Goal: Task Accomplishment & Management: Use online tool/utility

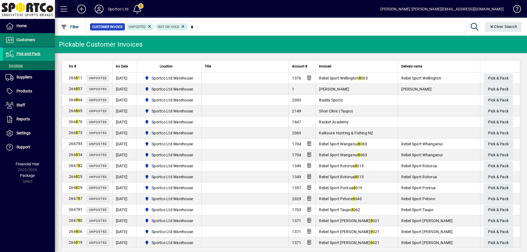
type input "*"
click at [25, 40] on span "Customers" at bounding box center [25, 40] width 19 height 4
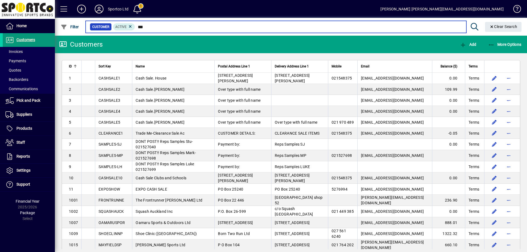
type input "****"
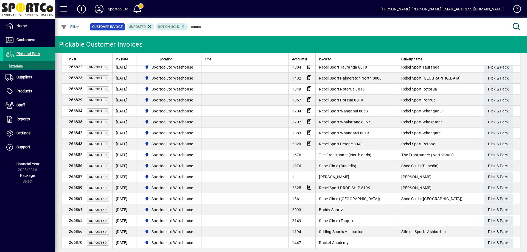
scroll to position [215, 0]
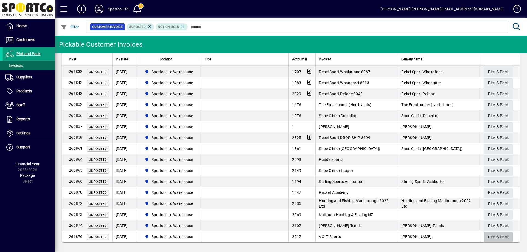
click at [494, 236] on span "Pick & Pack" at bounding box center [498, 237] width 21 height 9
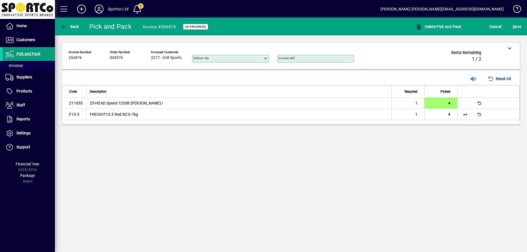
type input "*"
click at [466, 114] on span "button" at bounding box center [465, 114] width 13 height 13
type input "*"
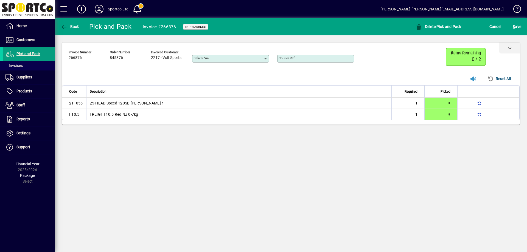
click at [508, 47] on icon at bounding box center [510, 48] width 4 height 4
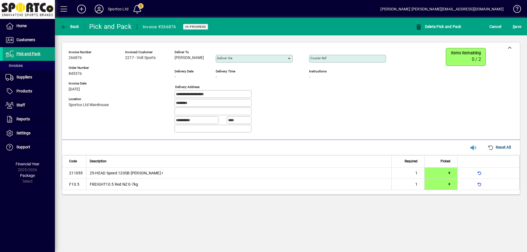
drag, startPoint x: 202, startPoint y: 57, endPoint x: 174, endPoint y: 64, distance: 28.9
click at [174, 64] on div "**********" at bounding box center [231, 92] width 325 height 89
copy span "Fraser Carson"
drag, startPoint x: 220, startPoint y: 95, endPoint x: 156, endPoint y: 93, distance: 64.3
click at [156, 92] on div "**********" at bounding box center [231, 92] width 325 height 89
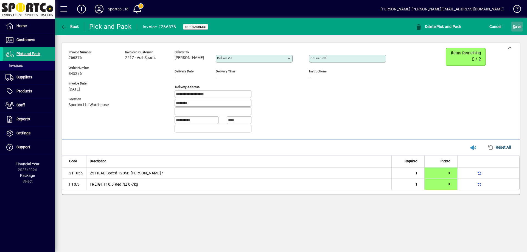
click at [516, 26] on span "S ave" at bounding box center [517, 26] width 9 height 9
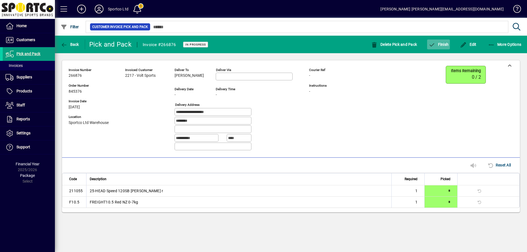
click at [442, 43] on span "Finish" at bounding box center [438, 44] width 20 height 4
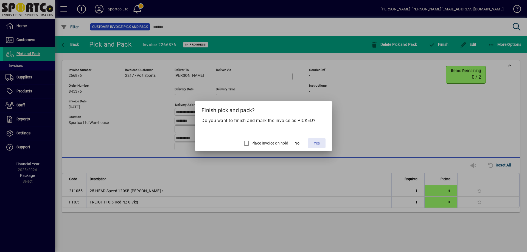
click at [315, 142] on span "Yes" at bounding box center [317, 144] width 6 height 6
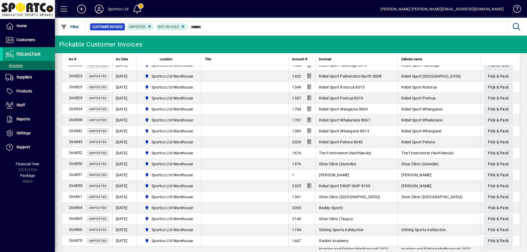
scroll to position [204, 0]
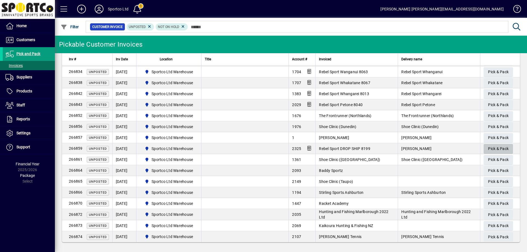
click at [491, 147] on span "Pick & Pack" at bounding box center [498, 148] width 21 height 9
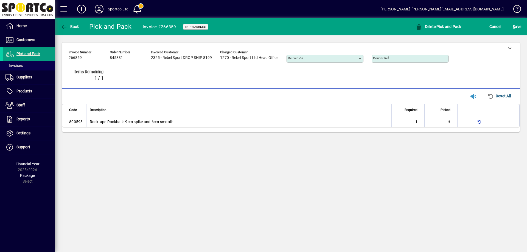
type input "*"
click at [509, 47] on icon at bounding box center [510, 48] width 4 height 4
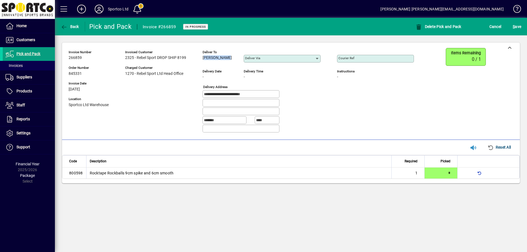
drag, startPoint x: 228, startPoint y: 58, endPoint x: 200, endPoint y: 63, distance: 28.3
click at [200, 63] on div "**********" at bounding box center [245, 92] width 353 height 89
copy span "Troy Harvey"
drag, startPoint x: 243, startPoint y: 94, endPoint x: 178, endPoint y: 102, distance: 65.7
click at [178, 102] on div "**********" at bounding box center [245, 92] width 353 height 89
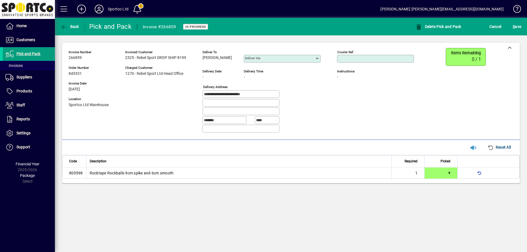
click at [362, 60] on input "Courier Ref" at bounding box center [375, 59] width 75 height 4
paste input "**********"
type input "**********"
click at [519, 24] on span "S ave" at bounding box center [517, 26] width 9 height 9
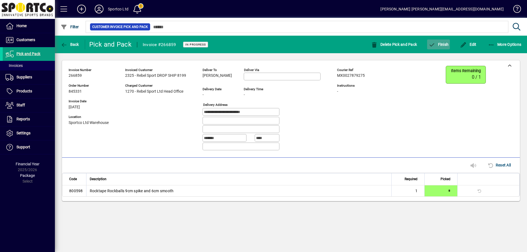
click at [446, 45] on span "Finish" at bounding box center [438, 44] width 20 height 4
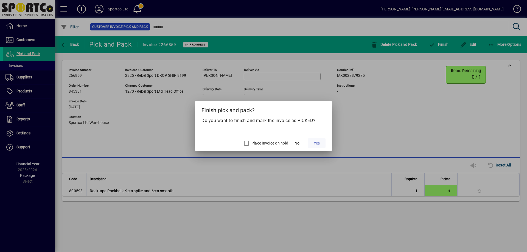
click at [317, 142] on span "Yes" at bounding box center [317, 144] width 6 height 6
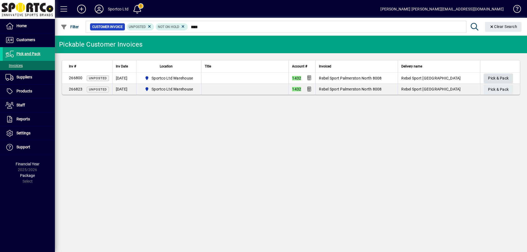
type input "****"
click at [492, 75] on span "Pick & Pack" at bounding box center [498, 78] width 21 height 9
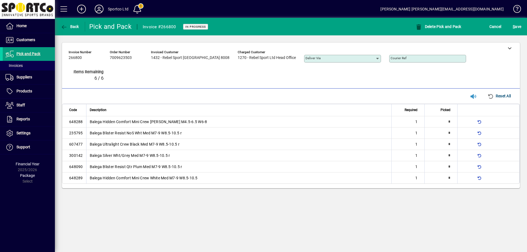
type input "*"
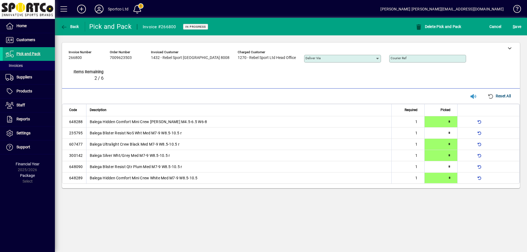
type input "*"
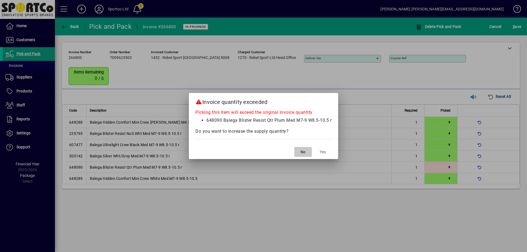
click at [304, 151] on span "No" at bounding box center [302, 152] width 5 height 6
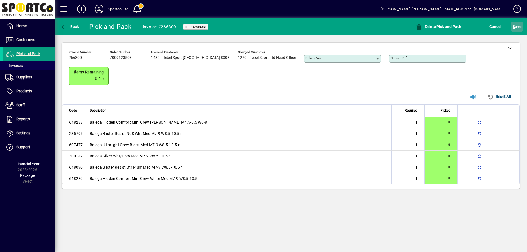
click at [515, 27] on span "S" at bounding box center [514, 26] width 2 height 4
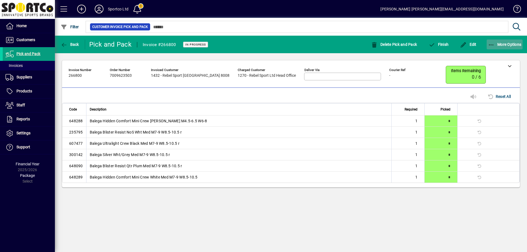
click at [492, 44] on icon "button" at bounding box center [491, 44] width 7 height 5
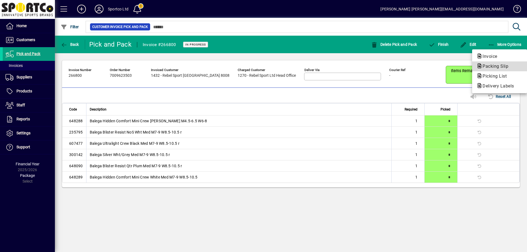
click at [494, 65] on span "Packing Slip" at bounding box center [493, 66] width 35 height 5
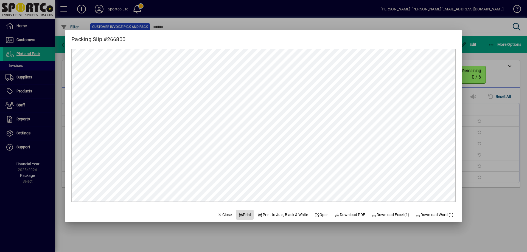
click at [243, 215] on span "Print" at bounding box center [244, 215] width 13 height 6
click at [221, 216] on span "Close" at bounding box center [224, 215] width 14 height 6
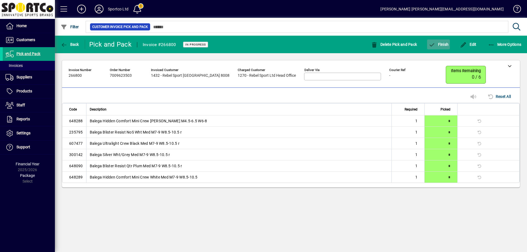
click at [439, 44] on span "Finish" at bounding box center [438, 44] width 20 height 4
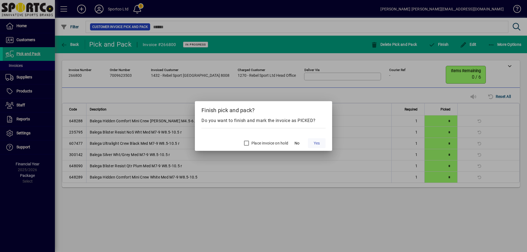
click at [315, 144] on span "Yes" at bounding box center [317, 144] width 6 height 6
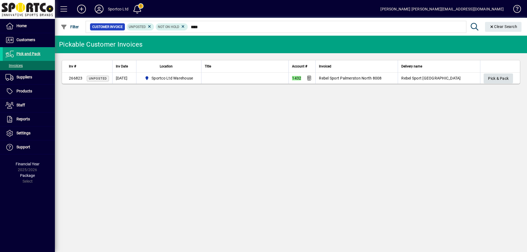
type input "****"
click at [502, 79] on span "Pick & Pack" at bounding box center [498, 78] width 21 height 9
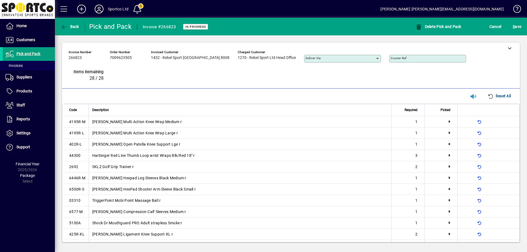
type input "*"
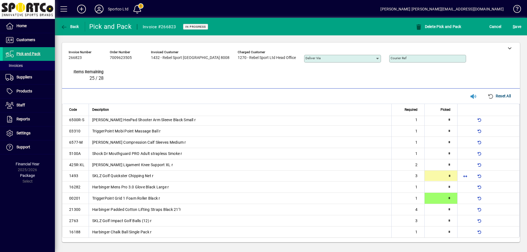
type input "*"
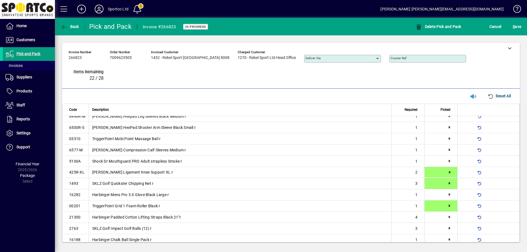
type input "*"
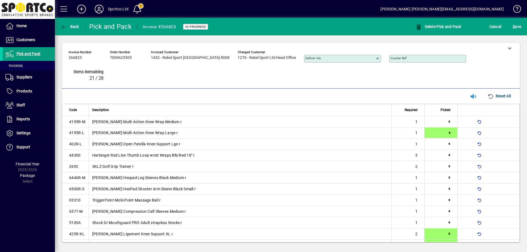
type input "*"
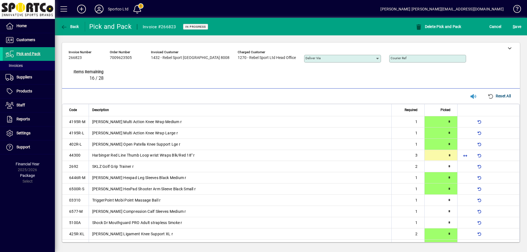
type input "*"
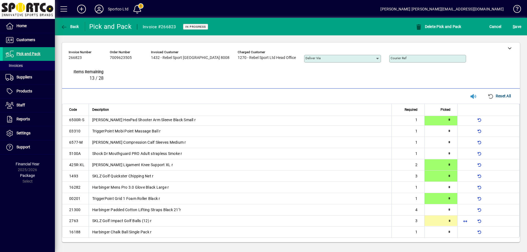
type input "*"
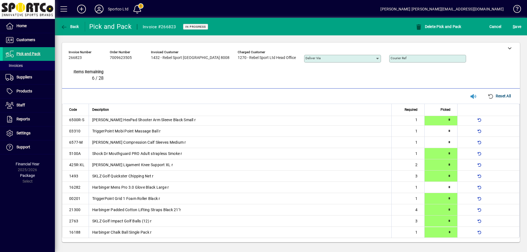
type input "*"
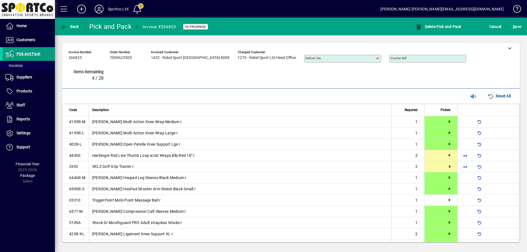
type input "*"
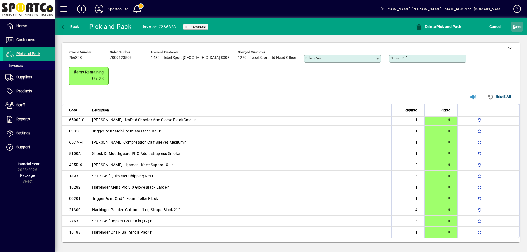
scroll to position [70, 0]
click at [517, 26] on span "S ave" at bounding box center [517, 26] width 9 height 9
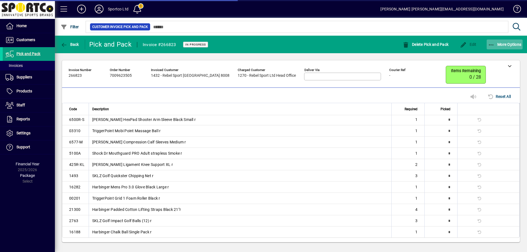
scroll to position [66, 0]
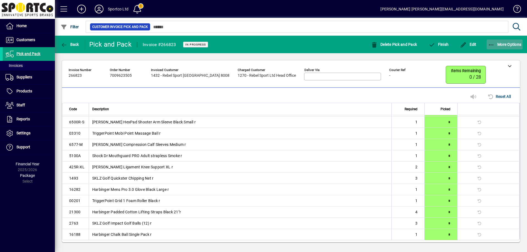
click at [492, 43] on icon "button" at bounding box center [491, 44] width 7 height 5
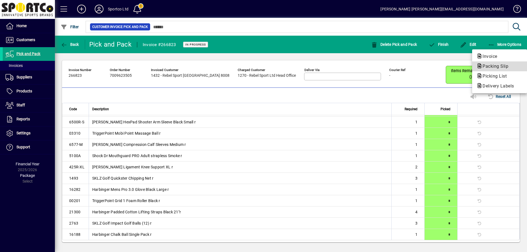
click at [496, 66] on span "Packing Slip" at bounding box center [493, 66] width 35 height 5
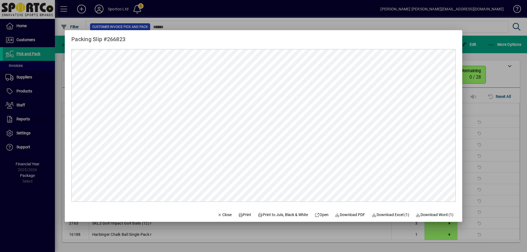
scroll to position [0, 0]
click at [243, 212] on span "Print" at bounding box center [244, 215] width 13 height 6
click at [218, 215] on span "Close" at bounding box center [224, 215] width 14 height 6
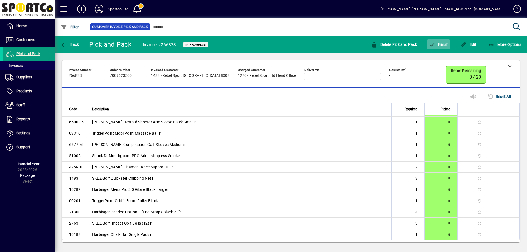
click at [436, 43] on span "Finish" at bounding box center [438, 44] width 20 height 4
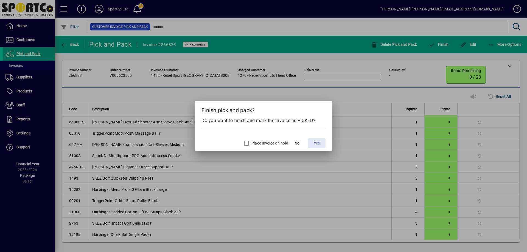
click at [321, 140] on span at bounding box center [317, 143] width 18 height 13
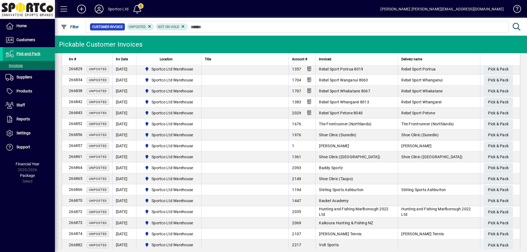
scroll to position [182, 0]
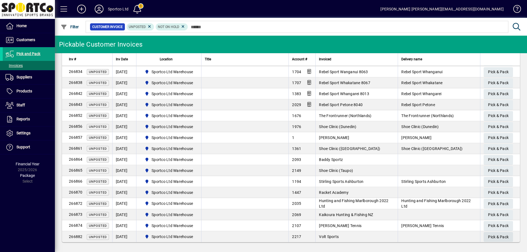
click at [490, 235] on span "Pick & Pack" at bounding box center [498, 237] width 21 height 9
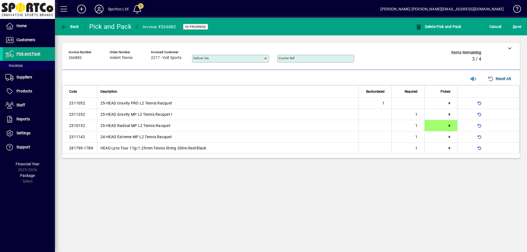
type input "*"
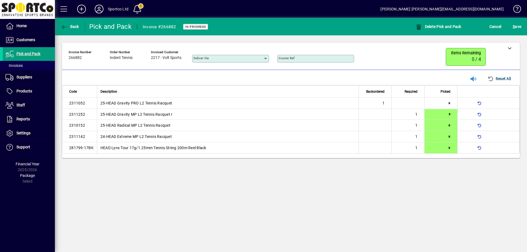
type input "*"
click at [517, 27] on span "S ave" at bounding box center [517, 26] width 9 height 9
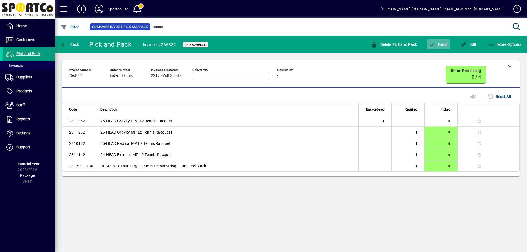
click at [440, 45] on span "Finish" at bounding box center [438, 44] width 20 height 4
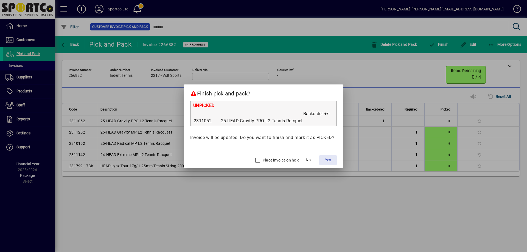
click at [329, 159] on span "Yes" at bounding box center [328, 160] width 6 height 6
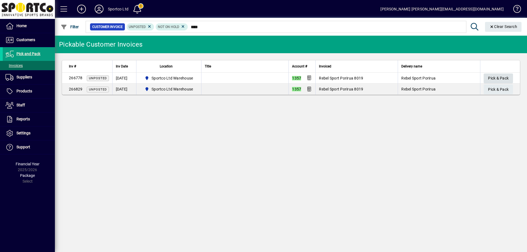
type input "****"
click at [492, 75] on span "Pick & Pack" at bounding box center [498, 78] width 21 height 9
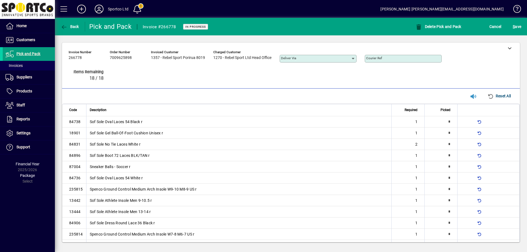
type input "*"
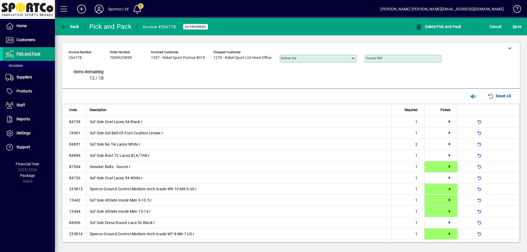
type input "*"
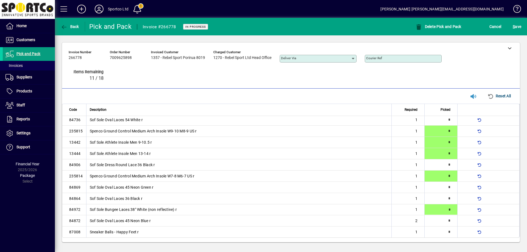
type input "*"
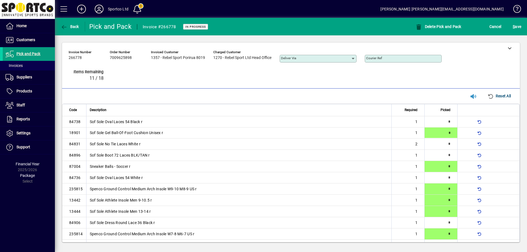
type input "*"
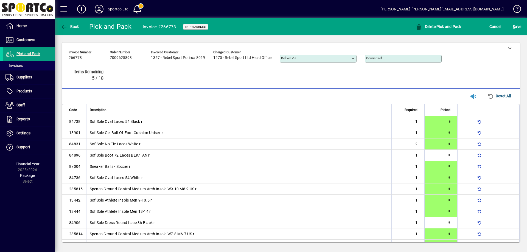
scroll to position [9, 0]
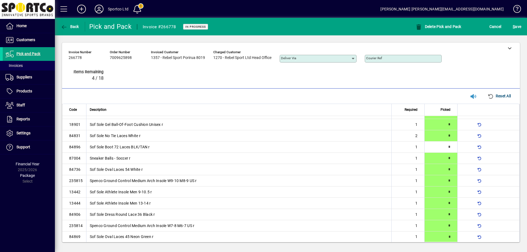
type input "*"
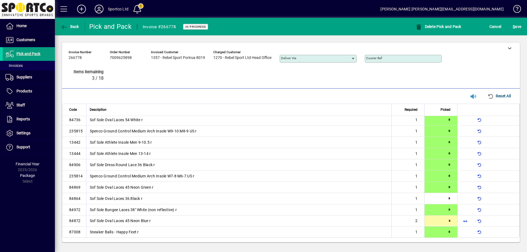
type input "*"
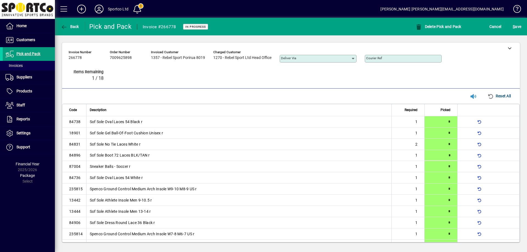
type input "*"
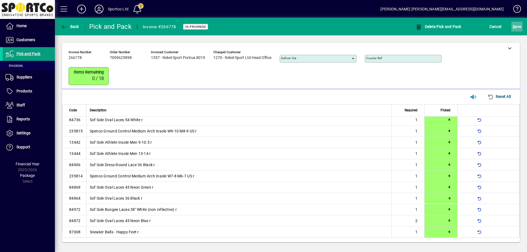
scroll to position [59, 0]
click at [520, 26] on span "S ave" at bounding box center [517, 26] width 9 height 9
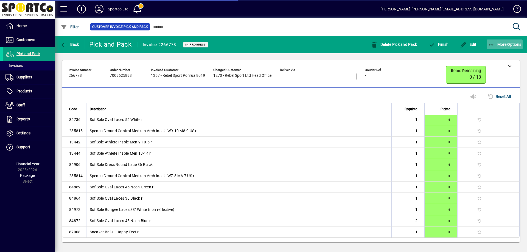
scroll to position [45, 0]
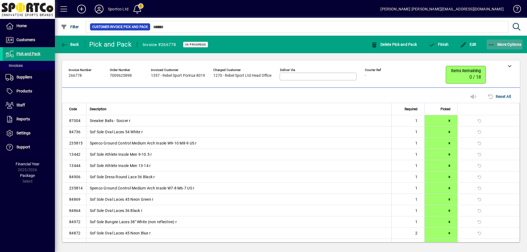
click at [491, 43] on icon "button" at bounding box center [491, 44] width 7 height 5
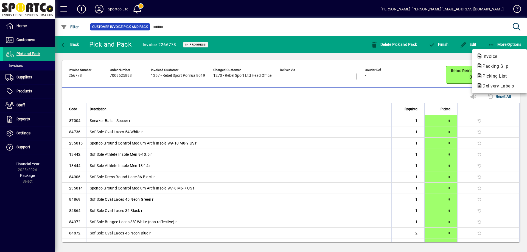
click at [496, 66] on span "Packing Slip" at bounding box center [493, 66] width 35 height 5
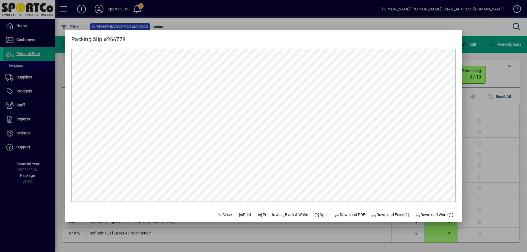
scroll to position [0, 0]
click at [244, 214] on span "Print" at bounding box center [244, 215] width 13 height 6
click at [222, 214] on span "Close" at bounding box center [224, 215] width 14 height 6
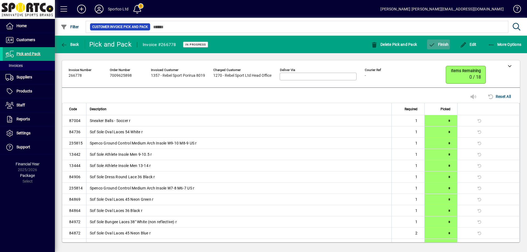
click at [442, 44] on span "Finish" at bounding box center [438, 44] width 20 height 4
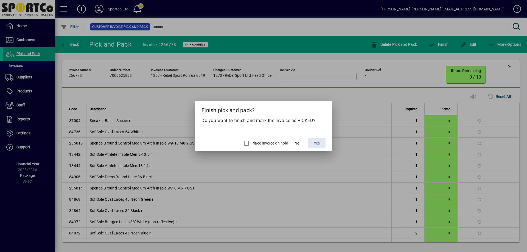
drag, startPoint x: 320, startPoint y: 145, endPoint x: 319, endPoint y: 140, distance: 4.4
click at [319, 141] on span "Yes" at bounding box center [317, 144] width 6 height 6
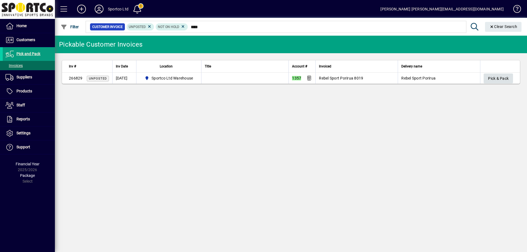
type input "****"
click at [496, 75] on span "Pick & Pack" at bounding box center [498, 78] width 21 height 9
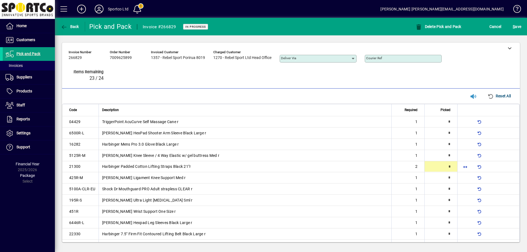
type input "*"
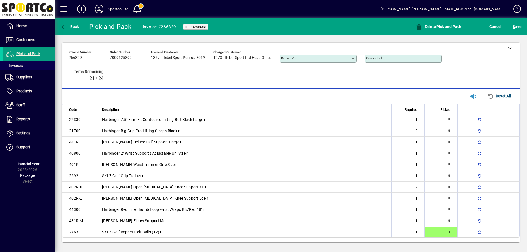
type input "*"
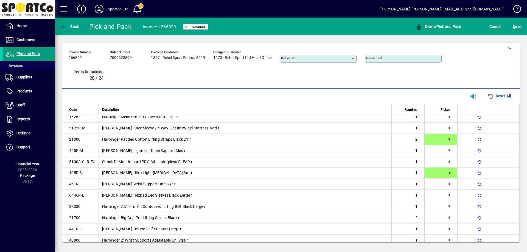
type input "*"
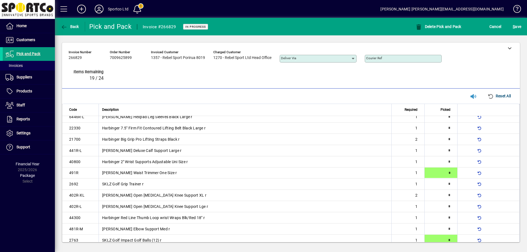
type input "*"
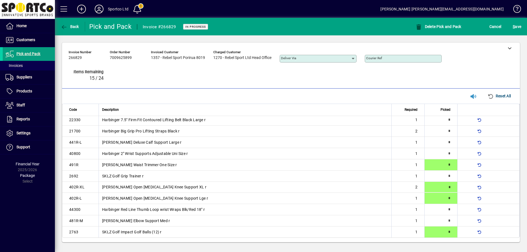
type input "*"
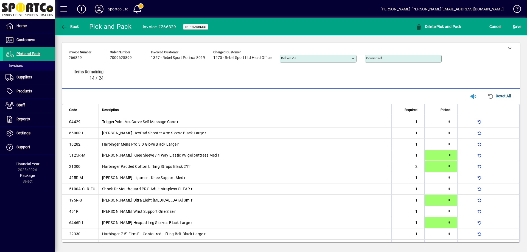
type input "*"
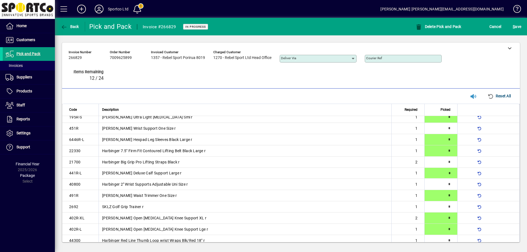
type input "*"
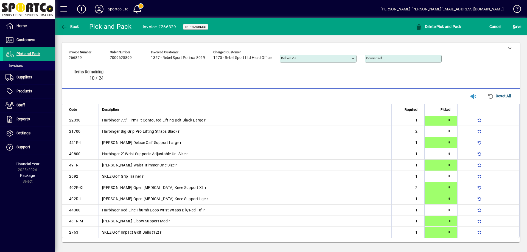
type input "*"
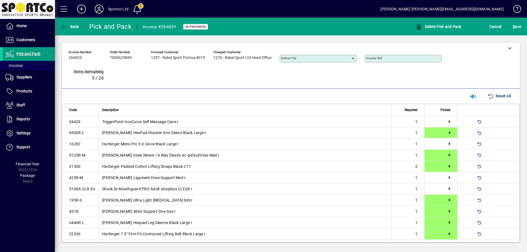
type input "*"
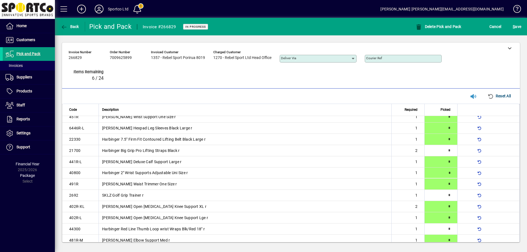
type input "*"
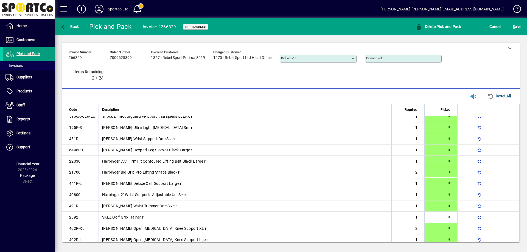
type input "*"
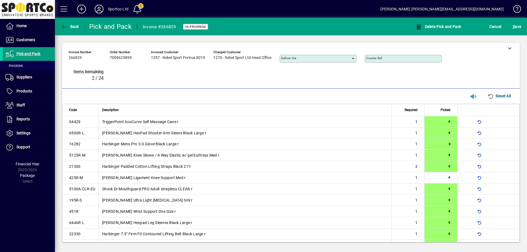
type input "*"
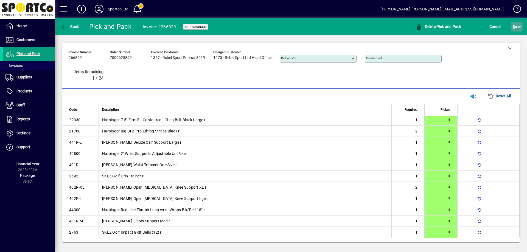
scroll to position [115, 0]
click at [518, 24] on span "S ave" at bounding box center [517, 26] width 9 height 9
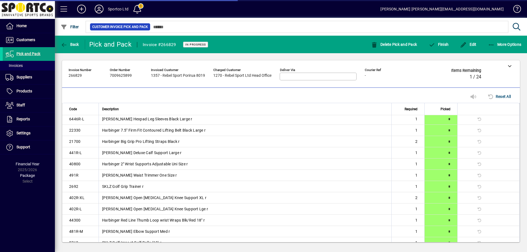
scroll to position [114, 0]
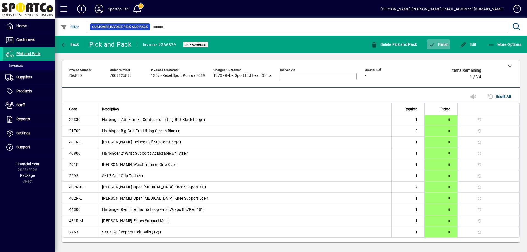
click at [439, 43] on span "Finish" at bounding box center [438, 44] width 20 height 4
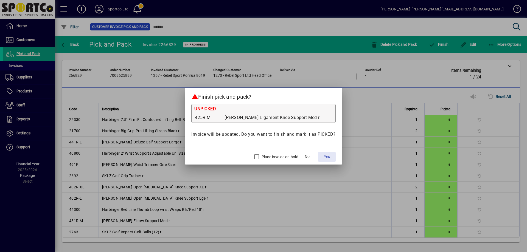
click at [327, 158] on span "Yes" at bounding box center [327, 157] width 6 height 6
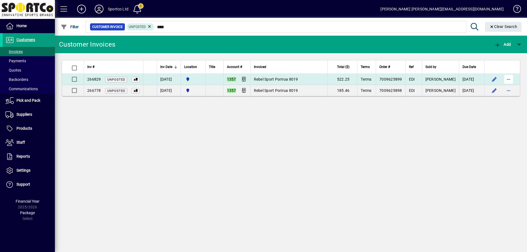
type input "****"
click at [509, 79] on span "button" at bounding box center [508, 79] width 13 height 13
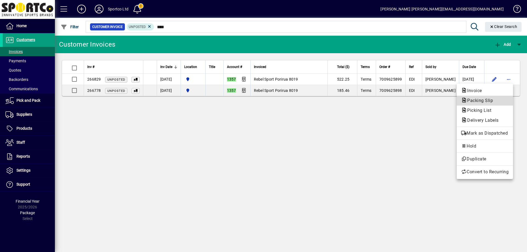
click at [503, 101] on span "Packing Slip" at bounding box center [484, 100] width 47 height 7
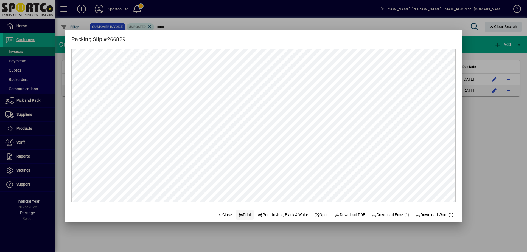
click at [242, 214] on span "Print" at bounding box center [244, 215] width 13 height 6
click at [217, 214] on span "Close" at bounding box center [224, 215] width 14 height 6
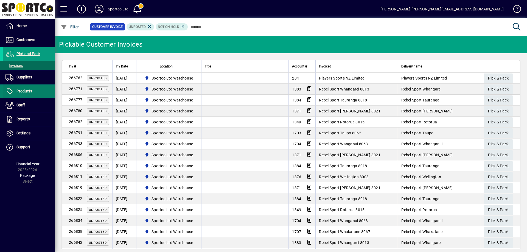
click at [23, 93] on span "Products" at bounding box center [24, 91] width 16 height 4
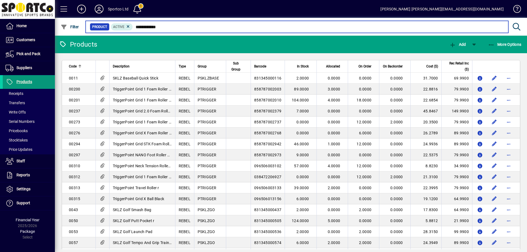
type input "**********"
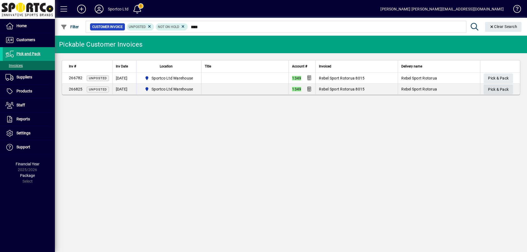
type input "****"
click at [506, 88] on span "Pick & Pack" at bounding box center [498, 89] width 21 height 9
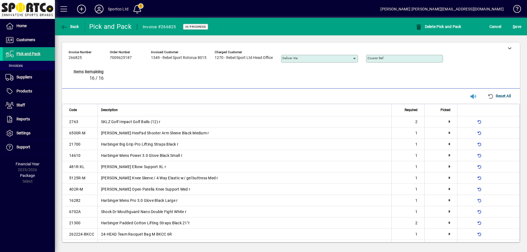
type input "*"
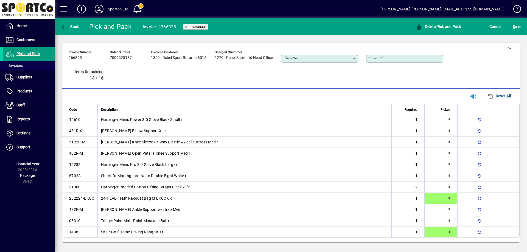
type input "*"
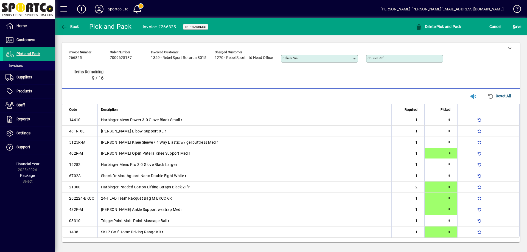
type input "*"
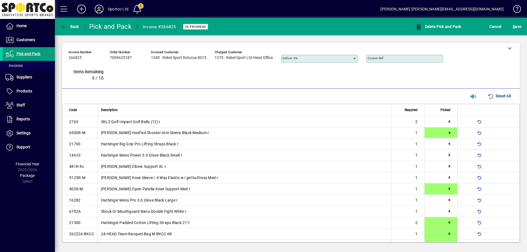
type input "*"
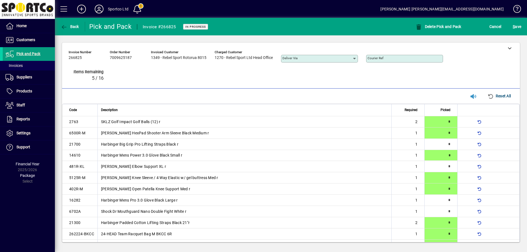
type input "*"
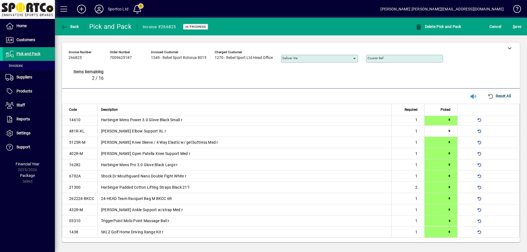
type input "*"
click at [517, 25] on span "S ave" at bounding box center [517, 26] width 9 height 9
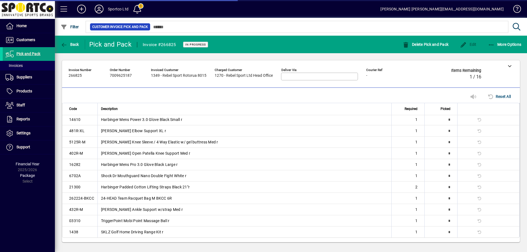
scroll to position [25, 0]
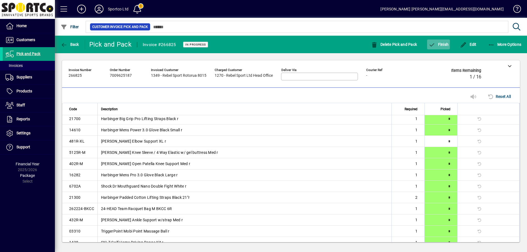
click at [439, 43] on span "Finish" at bounding box center [438, 44] width 20 height 4
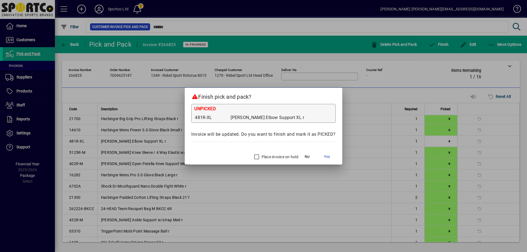
click at [267, 155] on label "Place invoice on hold" at bounding box center [279, 156] width 38 height 5
click at [324, 158] on span "Yes" at bounding box center [327, 157] width 6 height 6
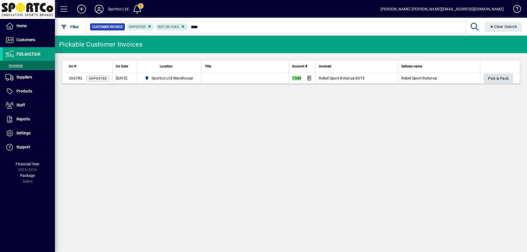
type input "****"
click at [496, 75] on span "Pick & Pack" at bounding box center [498, 78] width 21 height 9
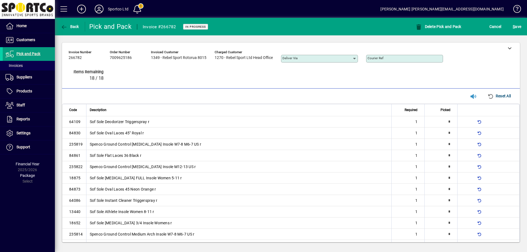
type input "*"
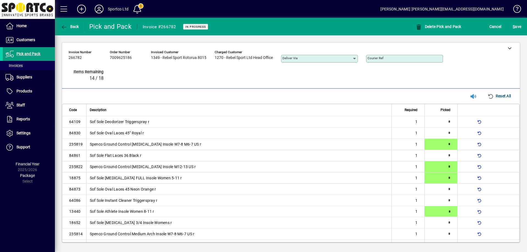
type input "*"
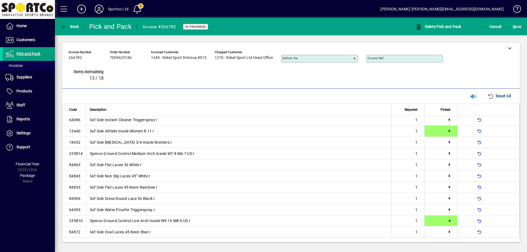
type input "*"
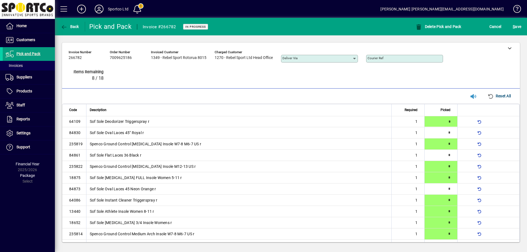
type input "*"
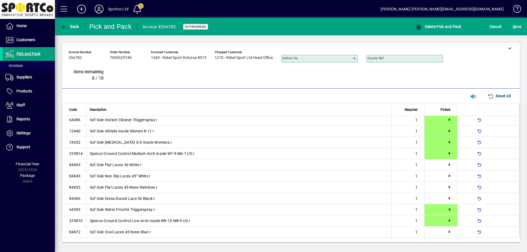
type input "*"
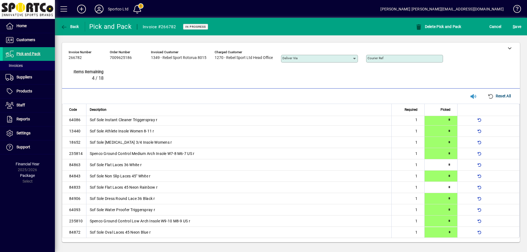
type input "*"
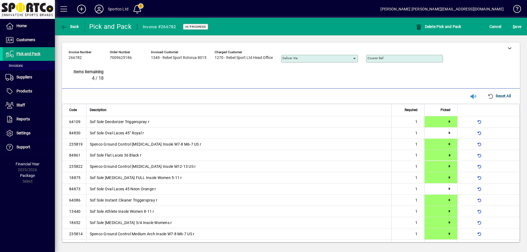
type input "*"
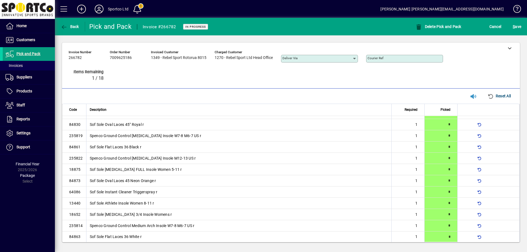
type input "*"
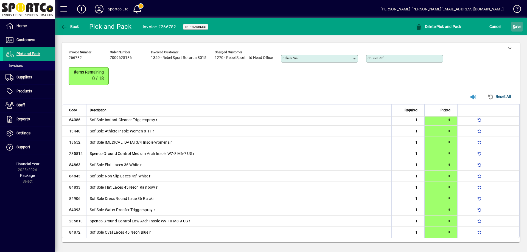
click at [517, 28] on span "S ave" at bounding box center [517, 26] width 9 height 9
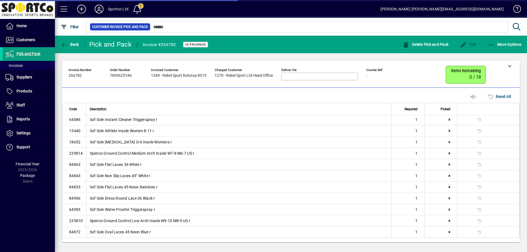
scroll to position [78, 0]
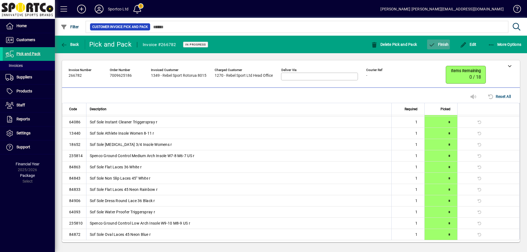
click at [438, 44] on span "Finish" at bounding box center [438, 44] width 20 height 4
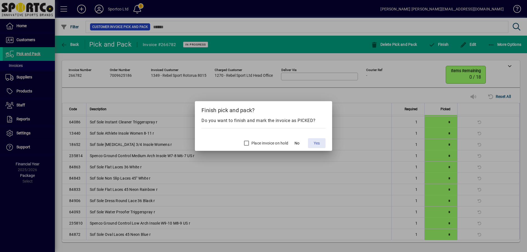
click at [319, 144] on span "Yes" at bounding box center [317, 144] width 6 height 6
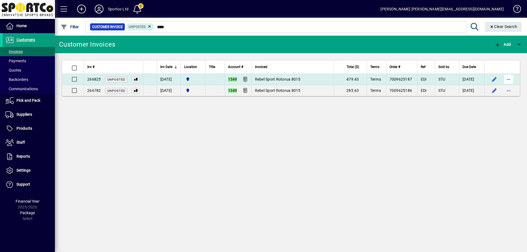
type input "****"
click at [510, 78] on span "button" at bounding box center [508, 79] width 13 height 13
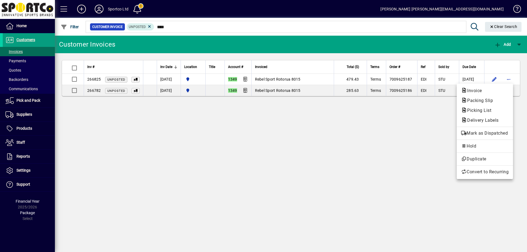
click at [421, 103] on div at bounding box center [263, 126] width 527 height 252
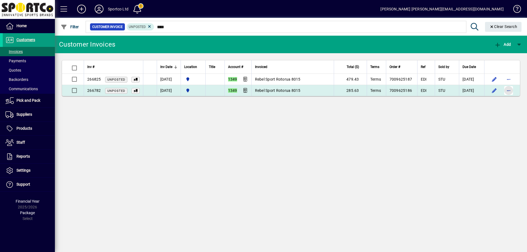
click at [510, 89] on span "button" at bounding box center [508, 90] width 13 height 13
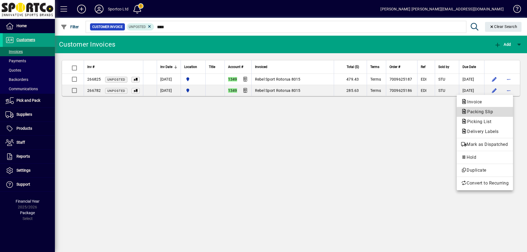
click at [495, 113] on span "Packing Slip" at bounding box center [484, 112] width 47 height 7
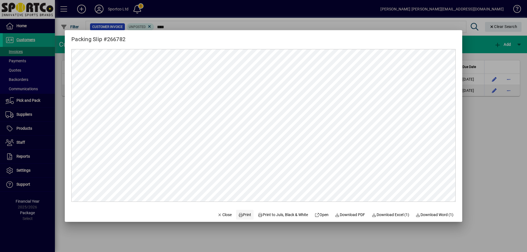
click at [243, 215] on span "Print" at bounding box center [244, 215] width 13 height 6
click at [218, 215] on span "Close" at bounding box center [224, 215] width 14 height 6
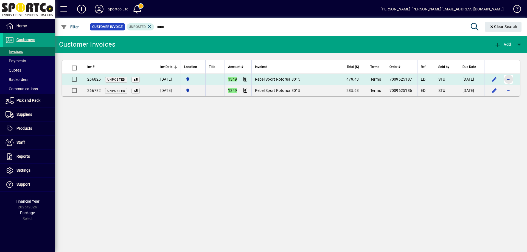
click at [507, 80] on span "button" at bounding box center [508, 79] width 13 height 13
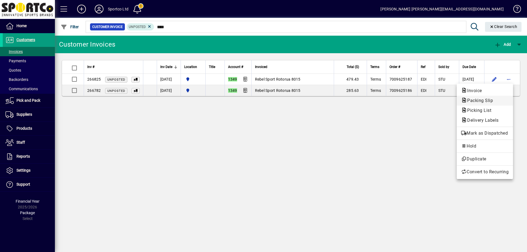
click at [493, 99] on span "Packing Slip" at bounding box center [478, 100] width 35 height 5
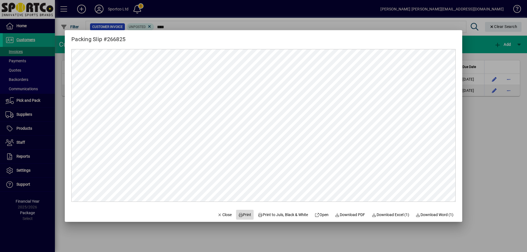
click at [244, 213] on span "Print" at bounding box center [244, 215] width 13 height 6
click at [222, 215] on span "Close" at bounding box center [224, 215] width 14 height 6
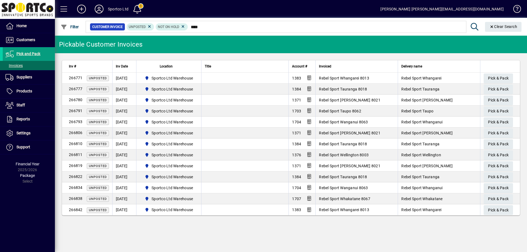
type input "****"
click at [295, 65] on span "Account #" at bounding box center [299, 66] width 15 height 6
click at [18, 65] on span "Invoices" at bounding box center [13, 65] width 17 height 4
